Goal: Task Accomplishment & Management: Manage account settings

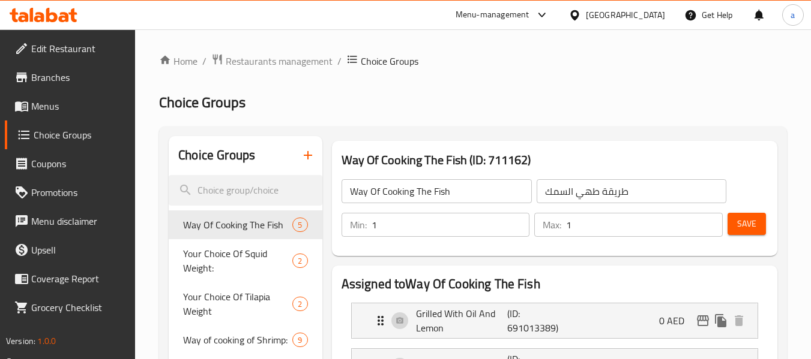
click at [273, 65] on span "Restaurants management" at bounding box center [279, 61] width 107 height 14
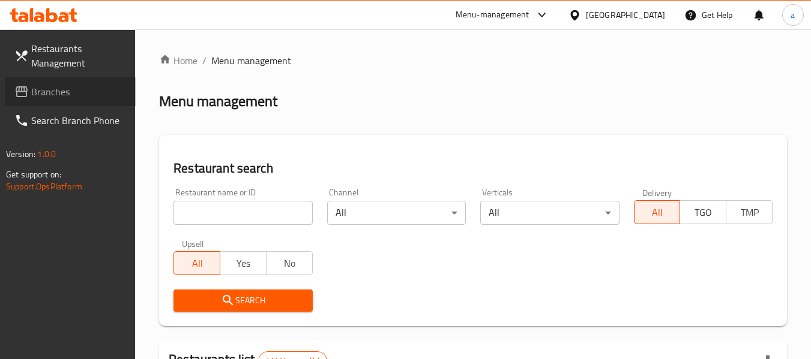
click at [94, 95] on span "Branches" at bounding box center [78, 92] width 95 height 14
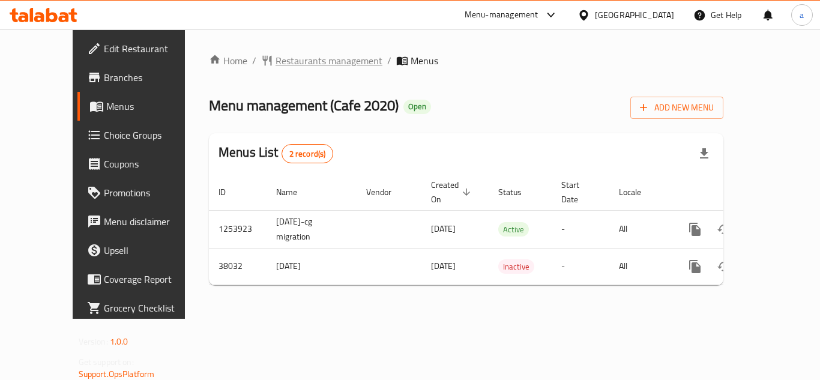
click at [275, 58] on span "Restaurants management" at bounding box center [328, 60] width 107 height 14
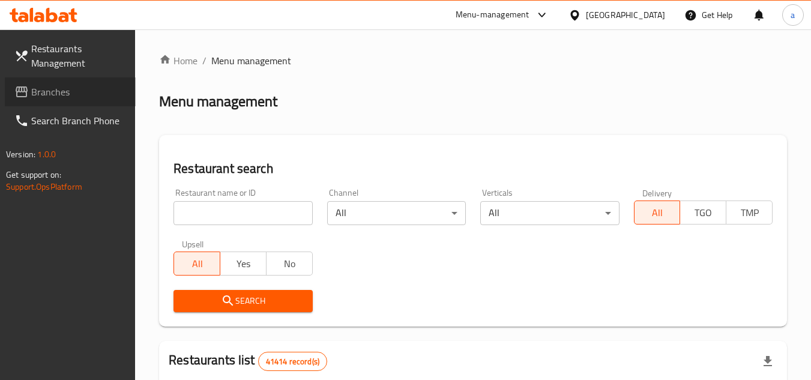
click at [78, 85] on span "Branches" at bounding box center [78, 92] width 95 height 14
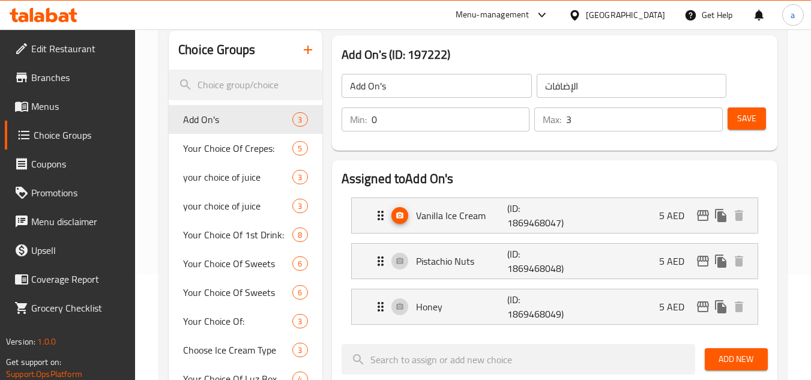
scroll to position [120, 0]
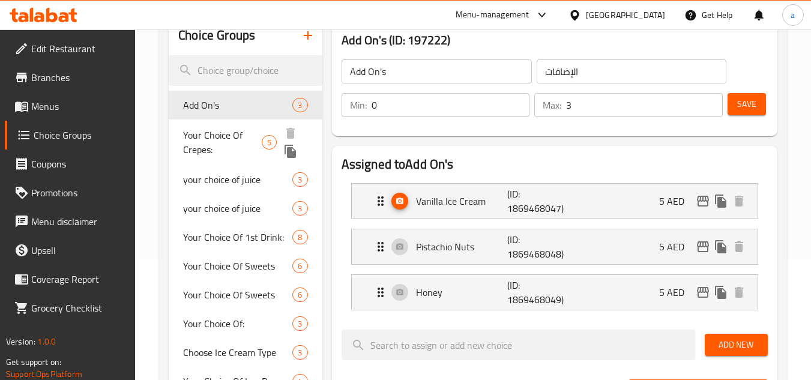
click at [215, 140] on span "Your Choice Of Crepes:" at bounding box center [222, 142] width 79 height 29
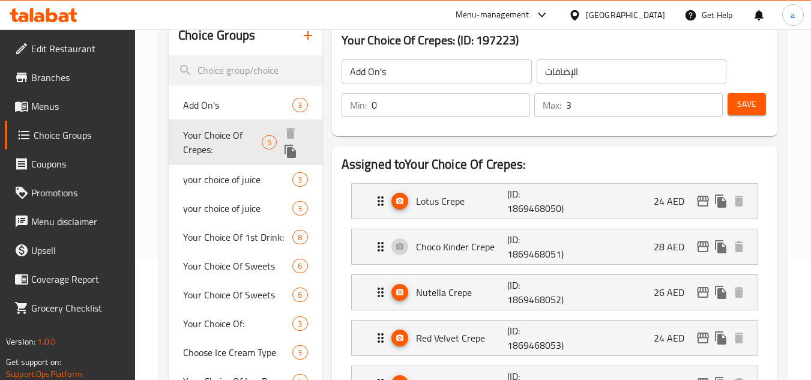
type input "Your Choice Of Crepes:"
type input "اختيارك من الكريب:"
type input "1"
